Goal: Check status: Check status

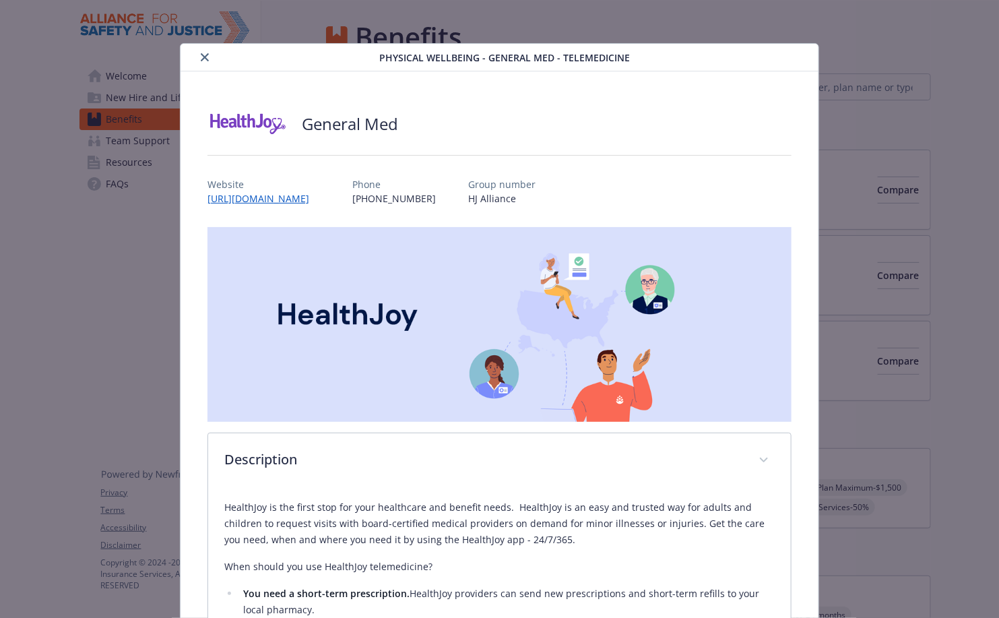
scroll to position [1657, 0]
